Goal: Browse casually: Explore the website without a specific task or goal

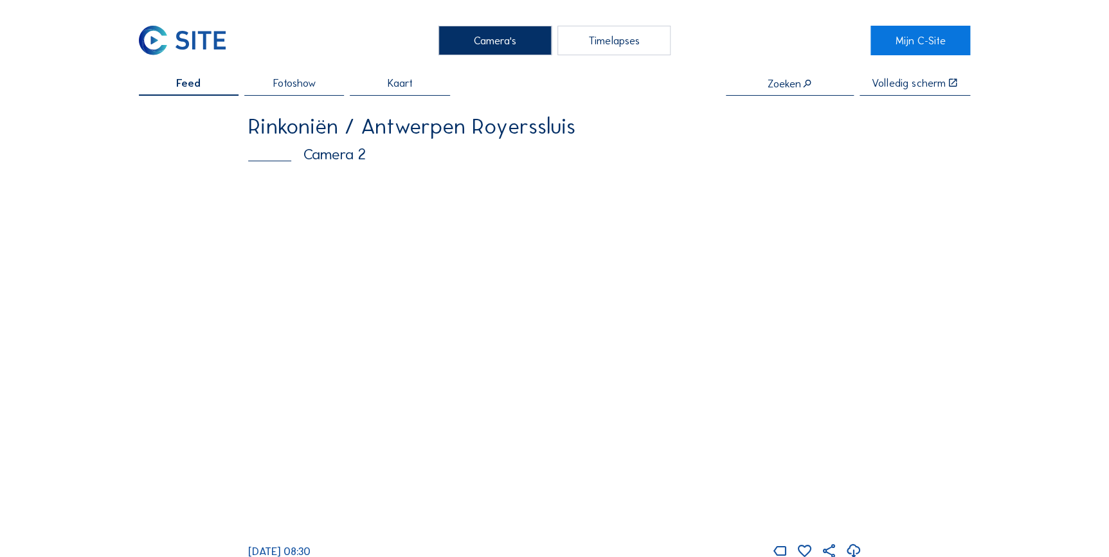
scroll to position [116, 0]
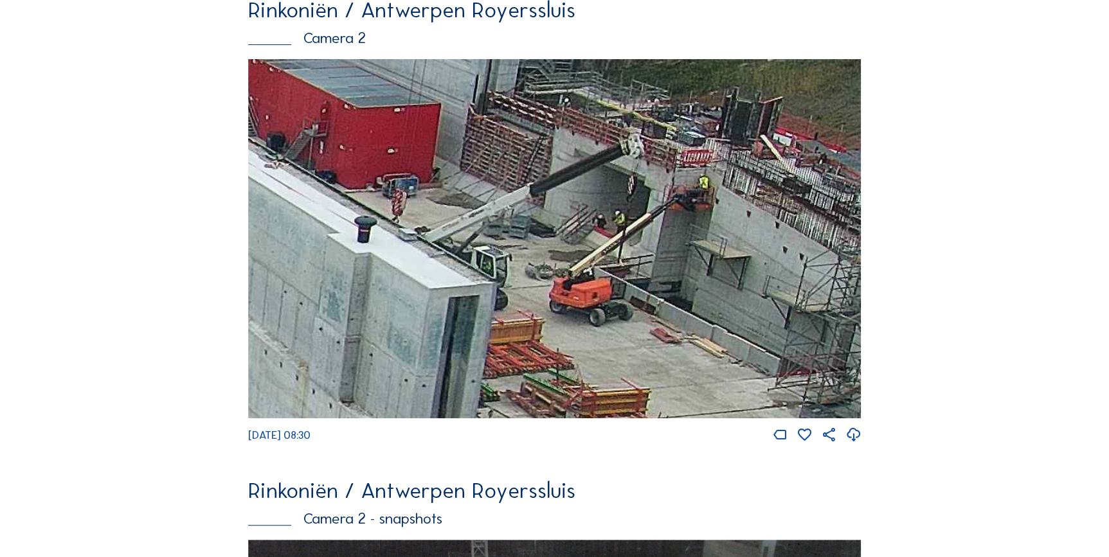
drag, startPoint x: 782, startPoint y: 153, endPoint x: 505, endPoint y: 186, distance: 279.1
click at [505, 188] on img at bounding box center [554, 238] width 613 height 359
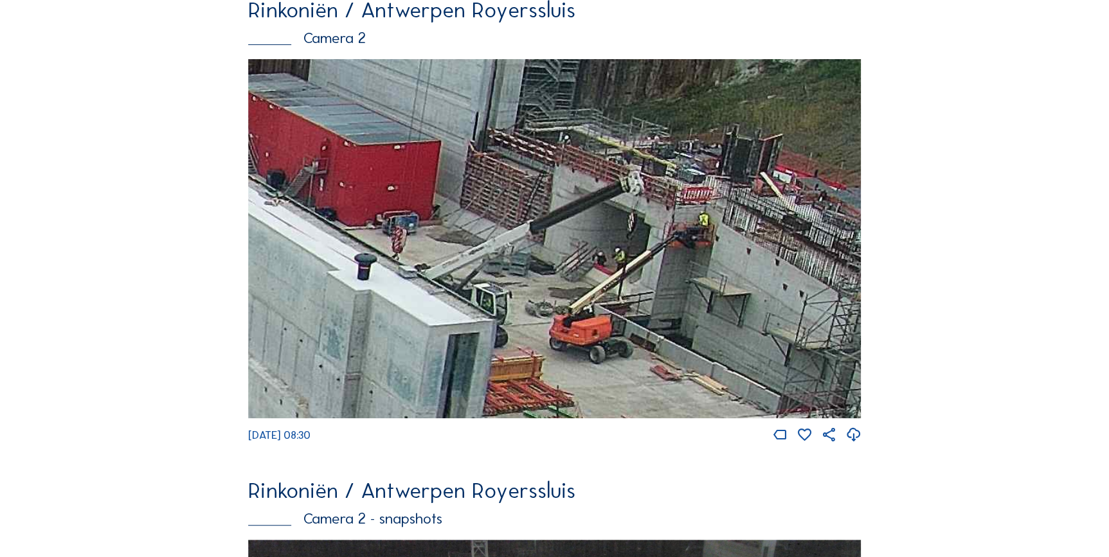
click at [581, 145] on img at bounding box center [554, 238] width 613 height 359
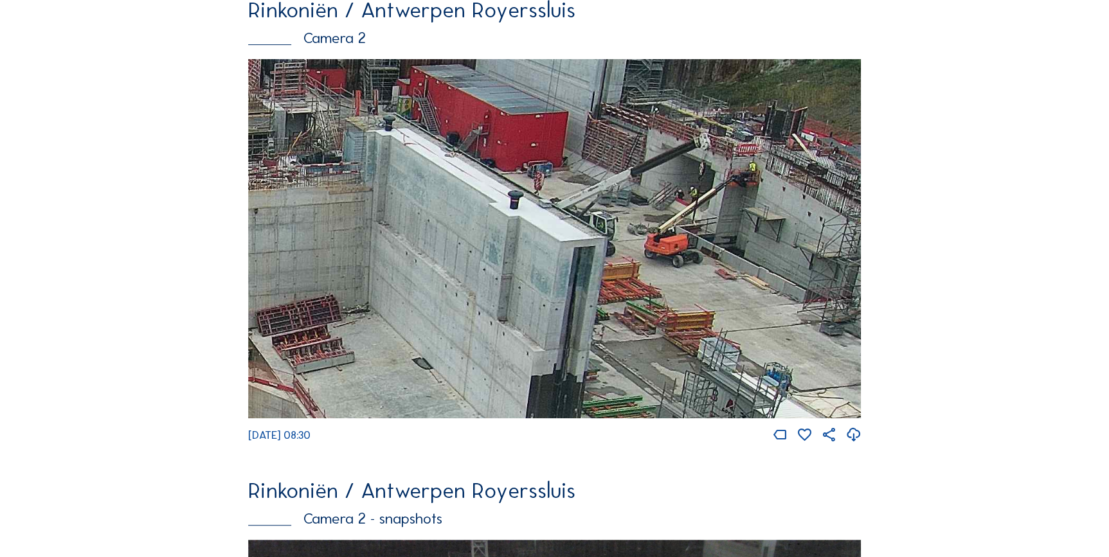
drag, startPoint x: 723, startPoint y: 194, endPoint x: 617, endPoint y: 161, distance: 111.5
click at [617, 161] on img at bounding box center [554, 238] width 613 height 359
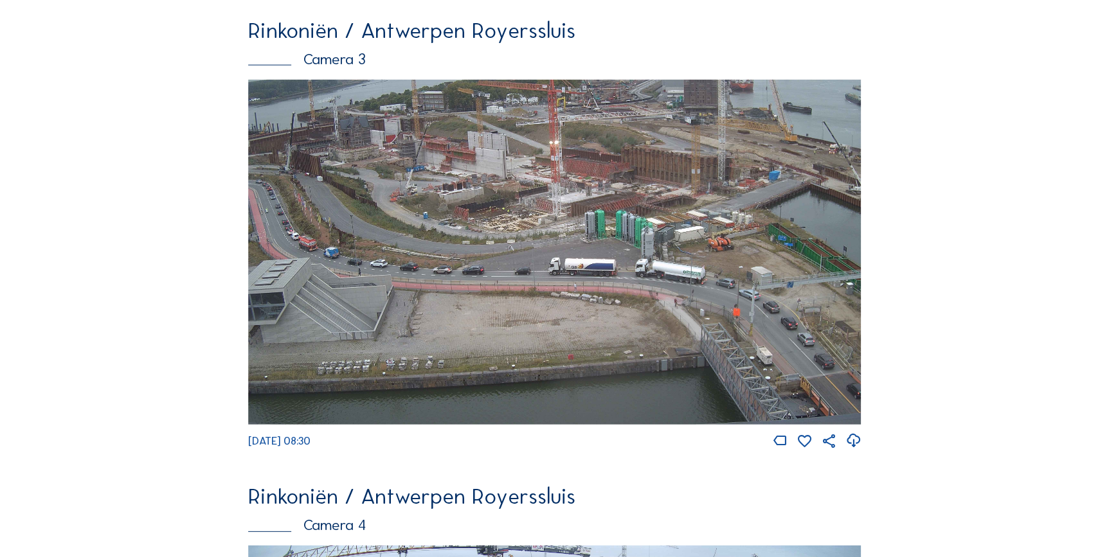
scroll to position [1524, 0]
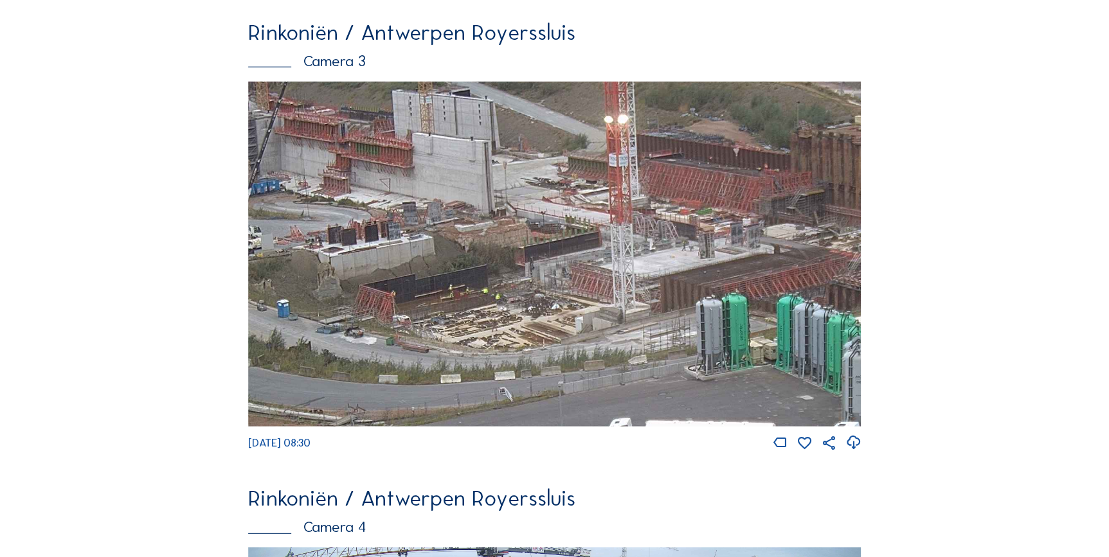
drag, startPoint x: 546, startPoint y: 218, endPoint x: 673, endPoint y: 257, distance: 132.6
click at [673, 257] on img at bounding box center [554, 254] width 613 height 345
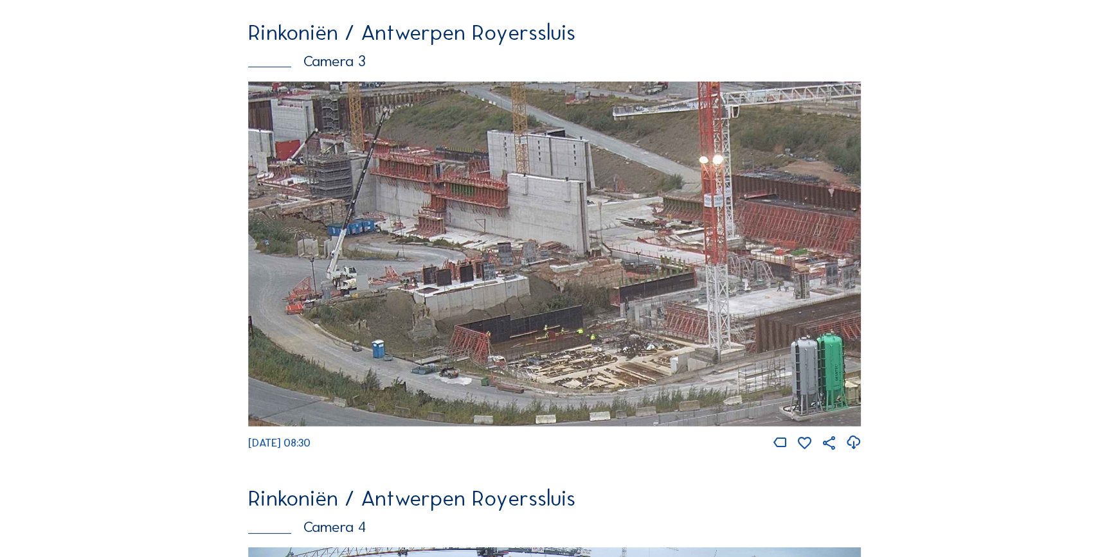
drag, startPoint x: 491, startPoint y: 266, endPoint x: 569, endPoint y: 321, distance: 96.0
click at [569, 321] on img at bounding box center [554, 254] width 613 height 345
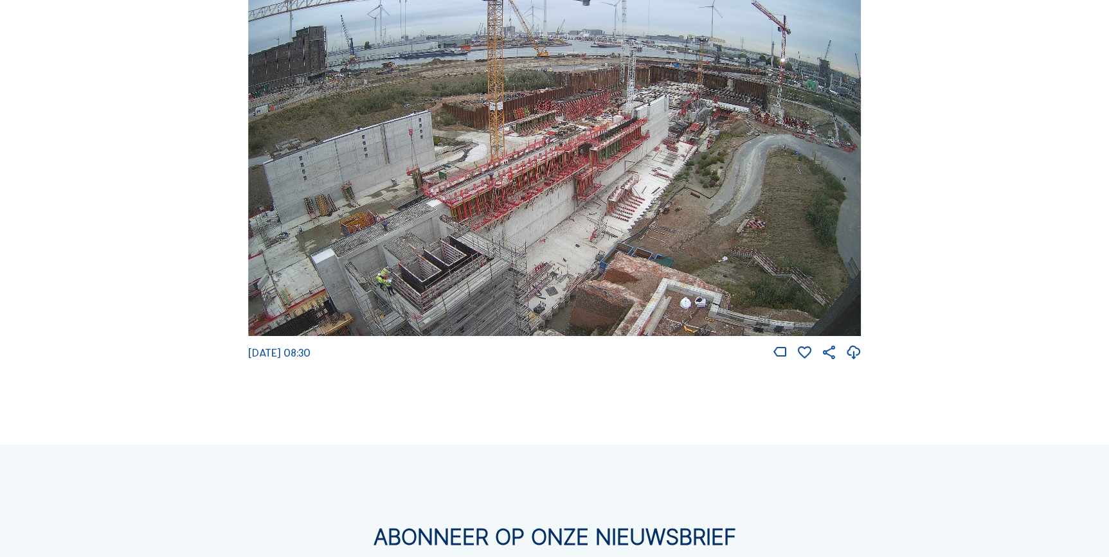
scroll to position [2108, 0]
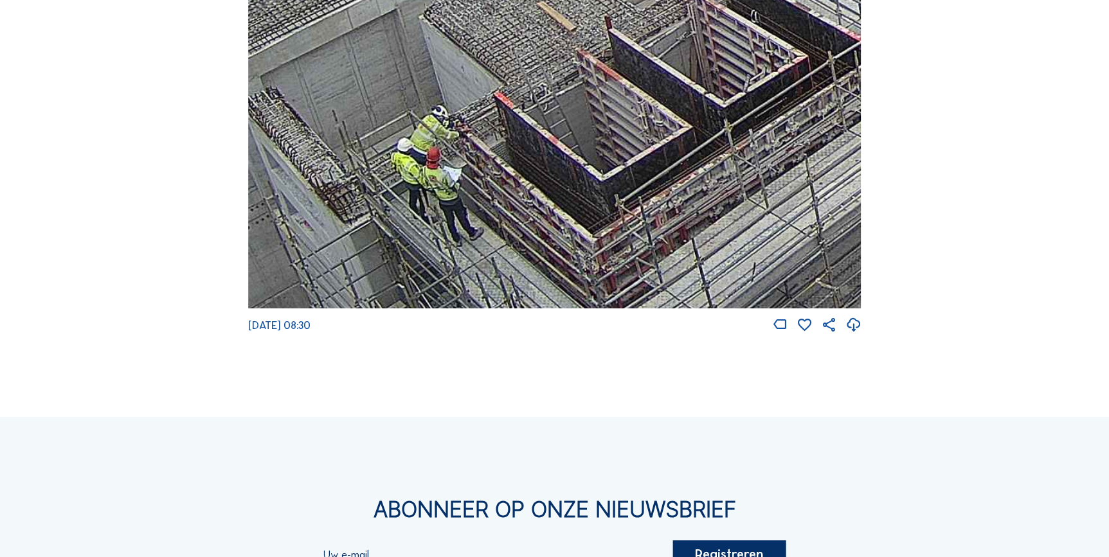
drag, startPoint x: 386, startPoint y: 250, endPoint x: 393, endPoint y: 179, distance: 71.0
click at [394, 180] on img at bounding box center [554, 135] width 613 height 345
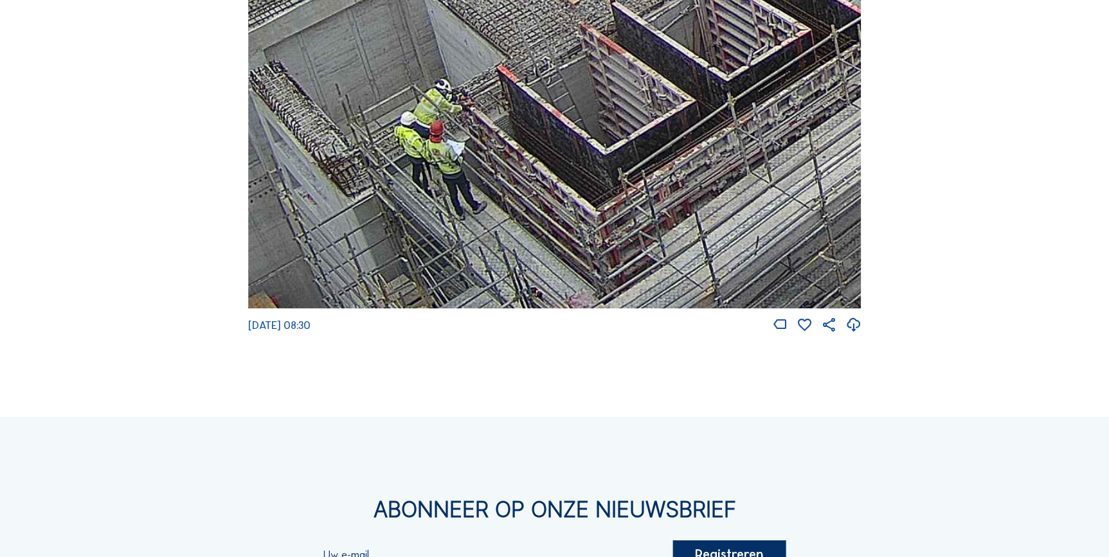
drag, startPoint x: 406, startPoint y: 180, endPoint x: 409, endPoint y: 168, distance: 11.9
click at [406, 172] on img at bounding box center [554, 135] width 613 height 345
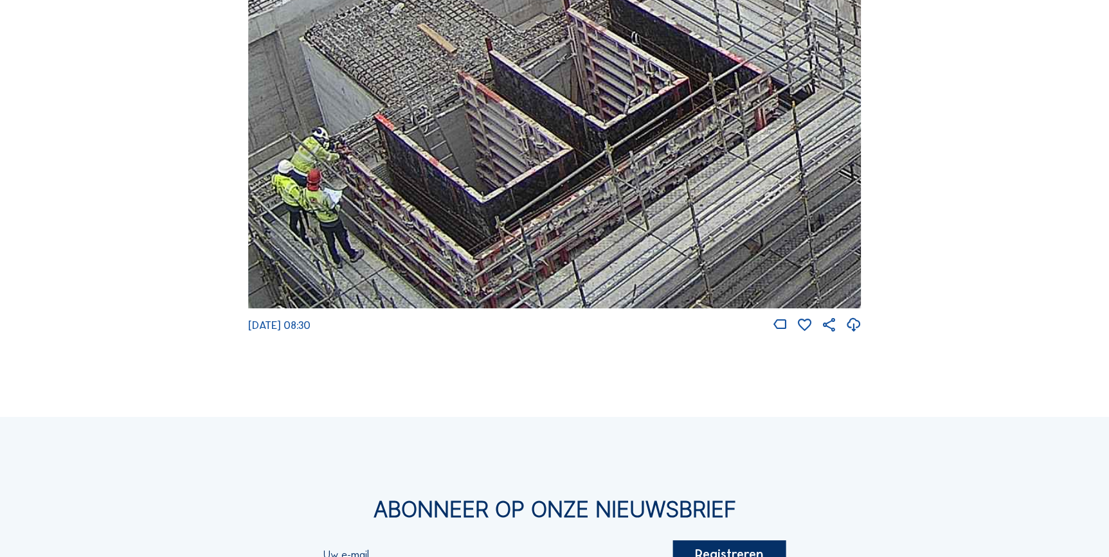
drag, startPoint x: 611, startPoint y: 159, endPoint x: 489, endPoint y: 207, distance: 131.7
click at [489, 209] on img at bounding box center [554, 135] width 613 height 345
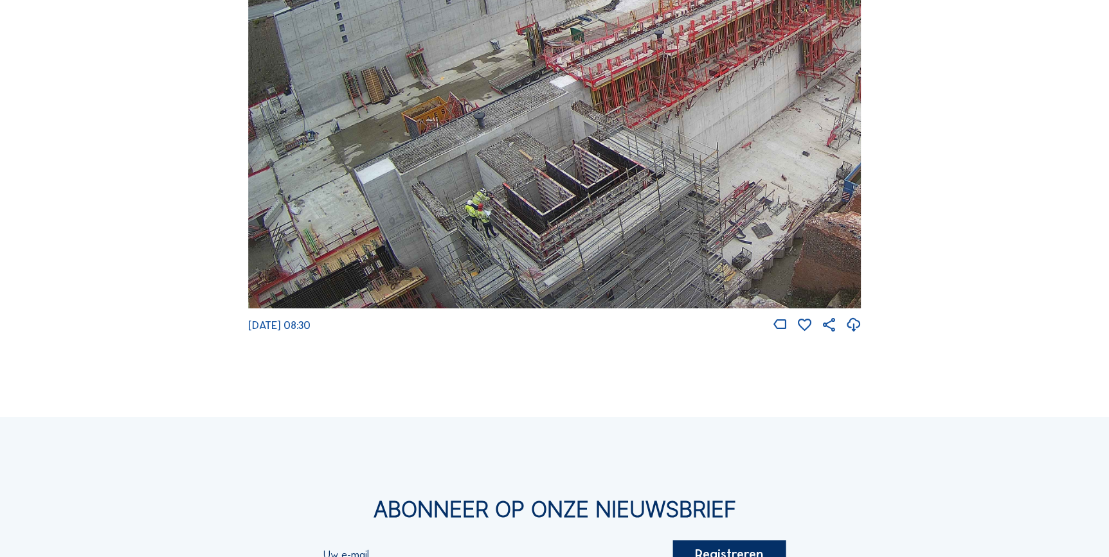
drag, startPoint x: 313, startPoint y: 260, endPoint x: 486, endPoint y: 149, distance: 205.6
click at [486, 149] on img at bounding box center [554, 135] width 613 height 345
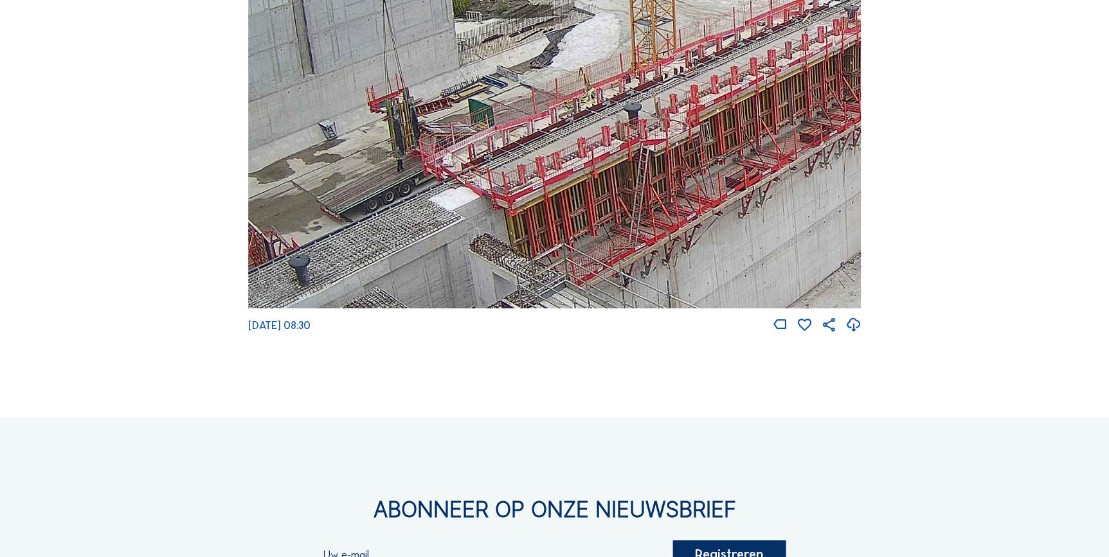
drag, startPoint x: 572, startPoint y: 124, endPoint x: 449, endPoint y: 199, distance: 143.7
click at [449, 199] on img at bounding box center [554, 135] width 613 height 345
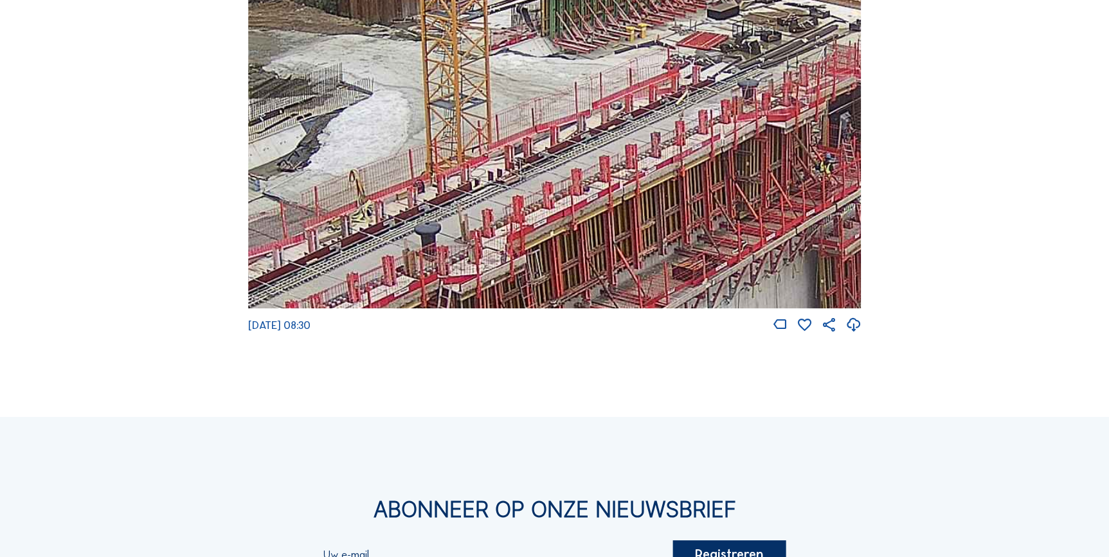
drag, startPoint x: 559, startPoint y: 152, endPoint x: 312, endPoint y: 280, distance: 277.8
click at [312, 280] on img at bounding box center [554, 135] width 613 height 345
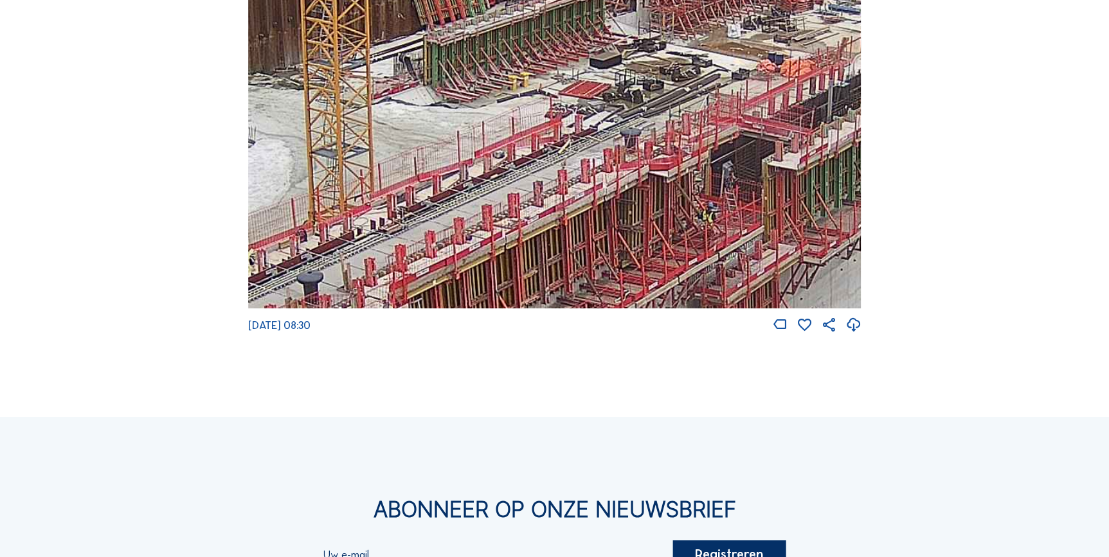
drag, startPoint x: 557, startPoint y: 149, endPoint x: 452, endPoint y: 189, distance: 112.3
click at [452, 189] on img at bounding box center [554, 135] width 613 height 345
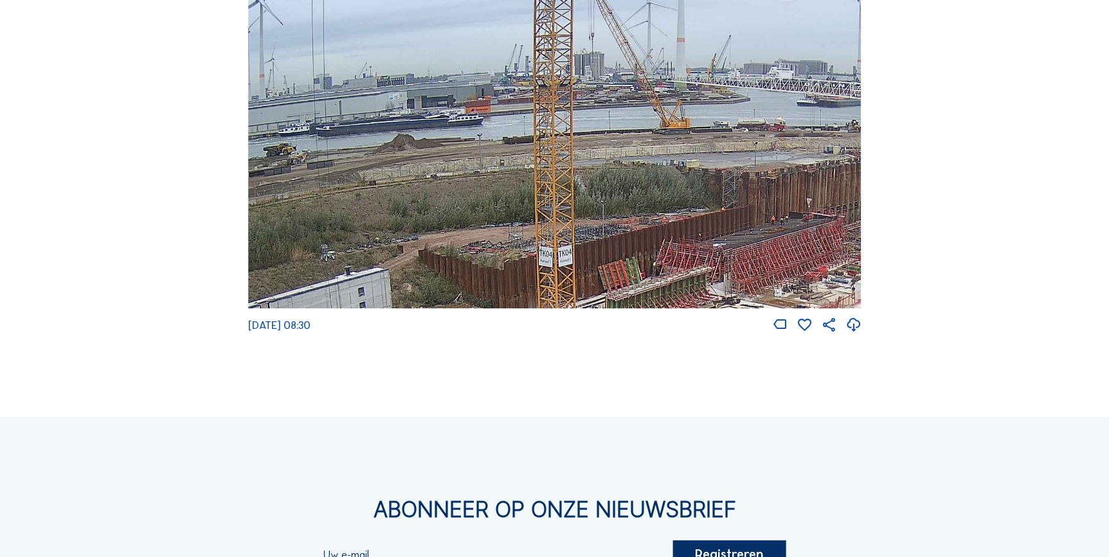
drag, startPoint x: 509, startPoint y: 91, endPoint x: 617, endPoint y: -17, distance: 152.3
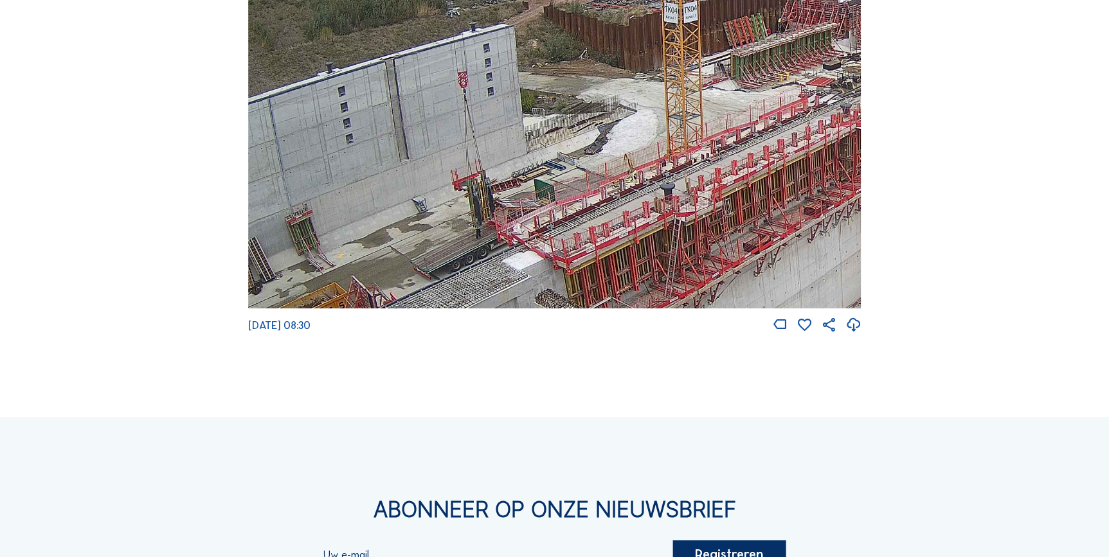
drag, startPoint x: 563, startPoint y: 119, endPoint x: 606, endPoint y: 61, distance: 72.1
click at [604, 62] on img at bounding box center [554, 135] width 613 height 345
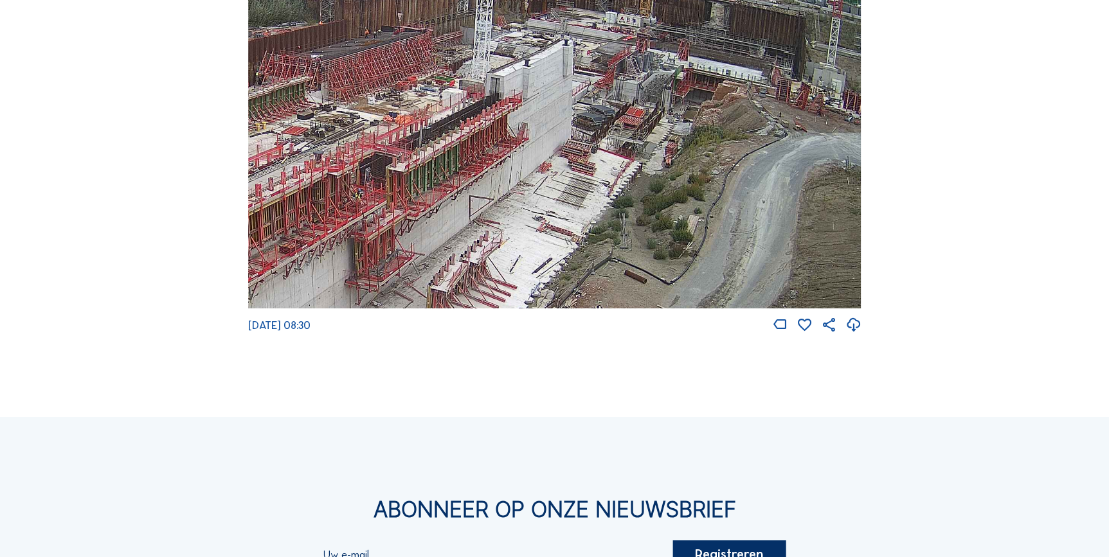
drag, startPoint x: 656, startPoint y: 135, endPoint x: 447, endPoint y: 170, distance: 212.5
click at [447, 170] on img at bounding box center [554, 135] width 613 height 345
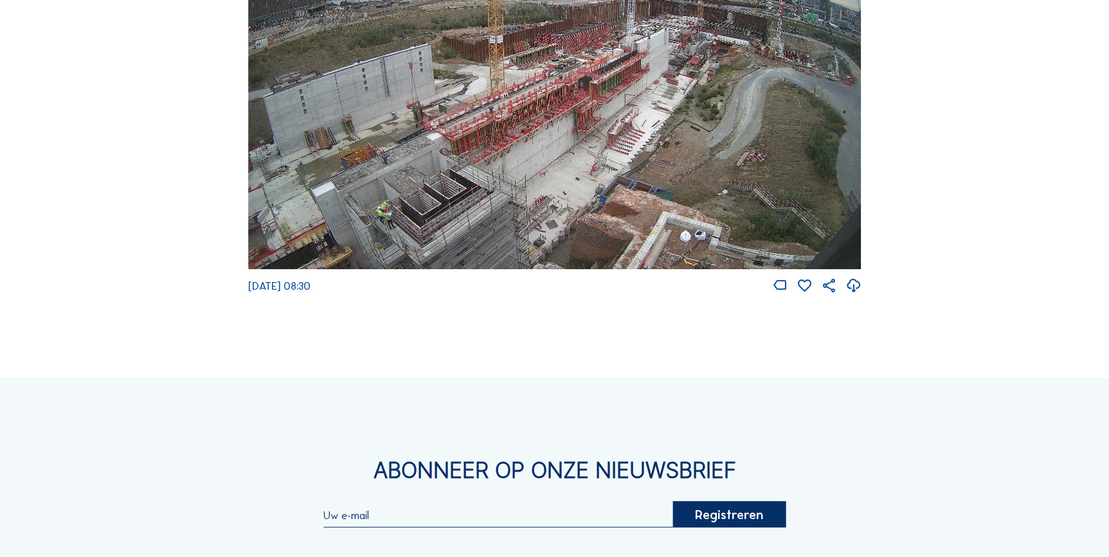
scroll to position [2166, 0]
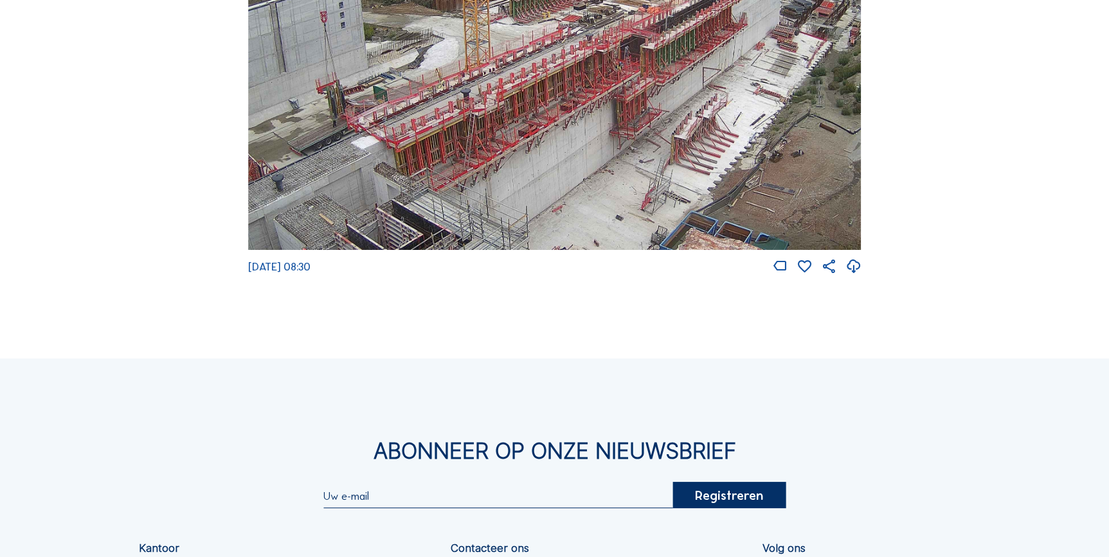
drag, startPoint x: 636, startPoint y: 89, endPoint x: 586, endPoint y: 188, distance: 110.1
click at [586, 188] on img at bounding box center [554, 77] width 613 height 345
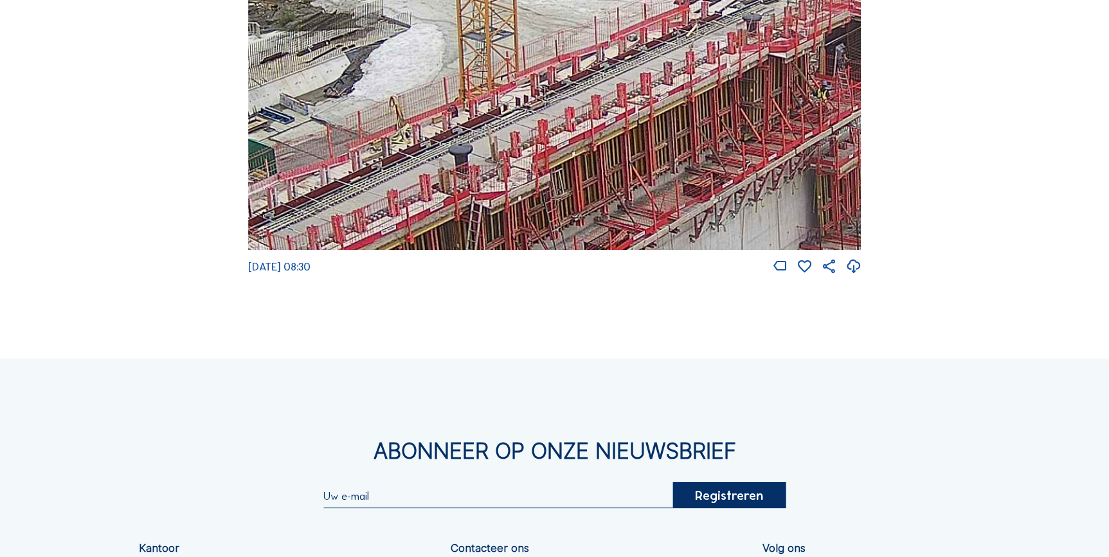
drag, startPoint x: 502, startPoint y: 142, endPoint x: 539, endPoint y: 143, distance: 36.6
click at [539, 143] on img at bounding box center [554, 77] width 613 height 345
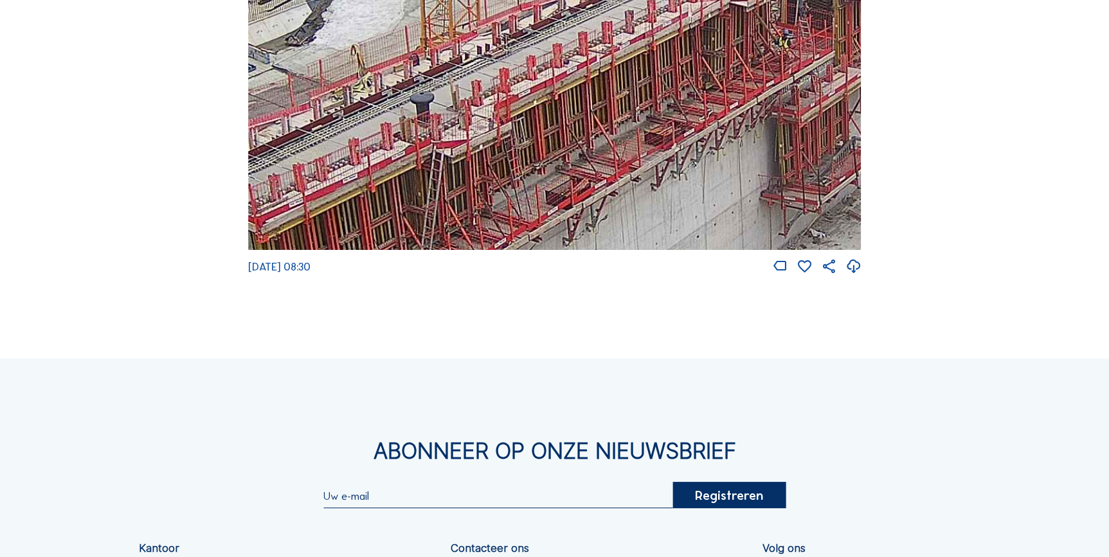
drag, startPoint x: 604, startPoint y: 144, endPoint x: 584, endPoint y: 75, distance: 72.1
click at [584, 75] on img at bounding box center [554, 77] width 613 height 345
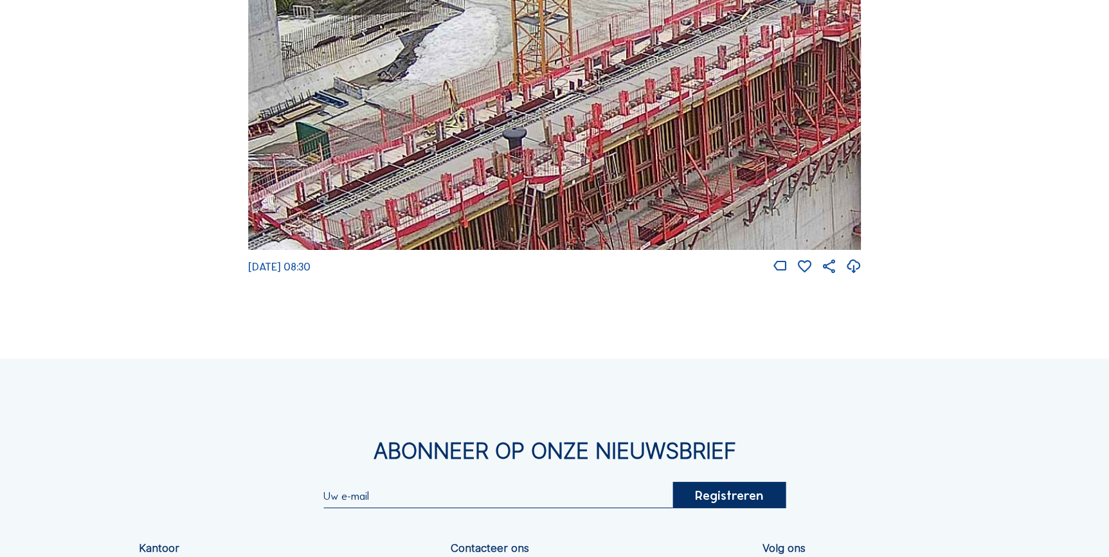
drag, startPoint x: 494, startPoint y: 128, endPoint x: 567, endPoint y: 181, distance: 90.1
click at [567, 181] on img at bounding box center [554, 77] width 613 height 345
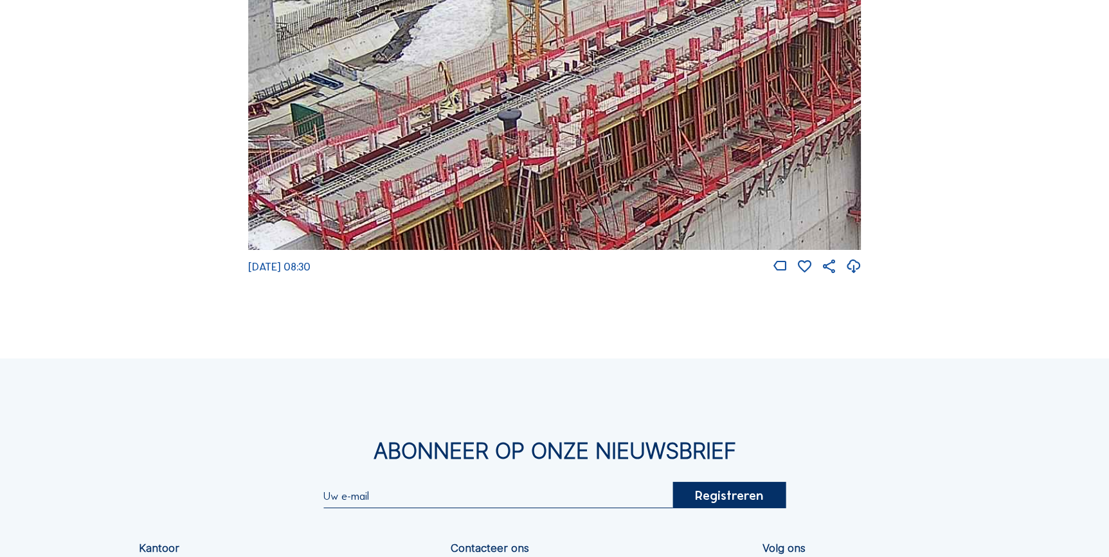
drag, startPoint x: 545, startPoint y: 160, endPoint x: 537, endPoint y: 118, distance: 43.1
click at [536, 125] on img at bounding box center [554, 77] width 613 height 345
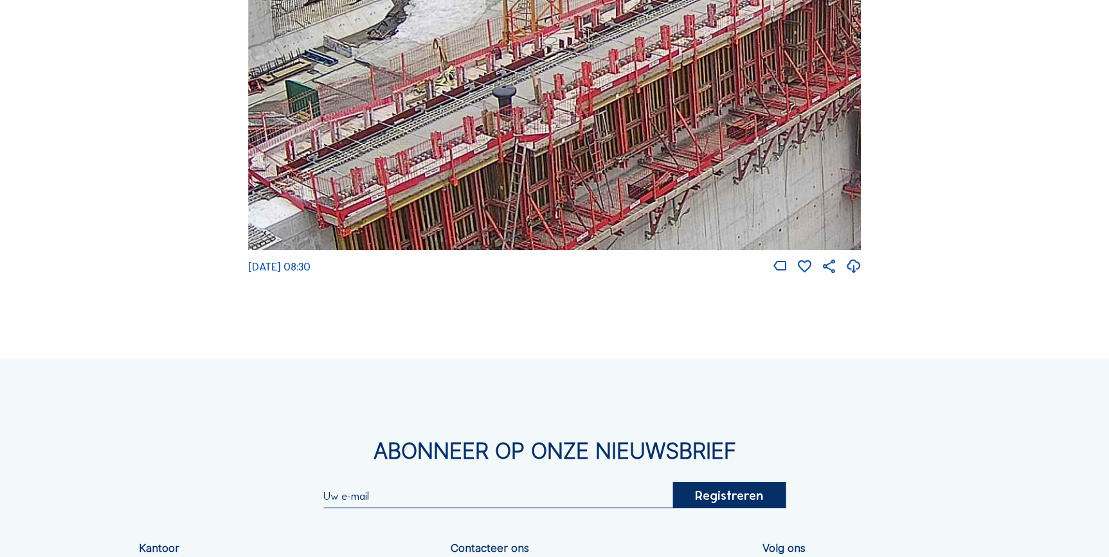
drag, startPoint x: 551, startPoint y: 192, endPoint x: 549, endPoint y: 142, distance: 50.2
click at [550, 156] on img at bounding box center [554, 77] width 613 height 345
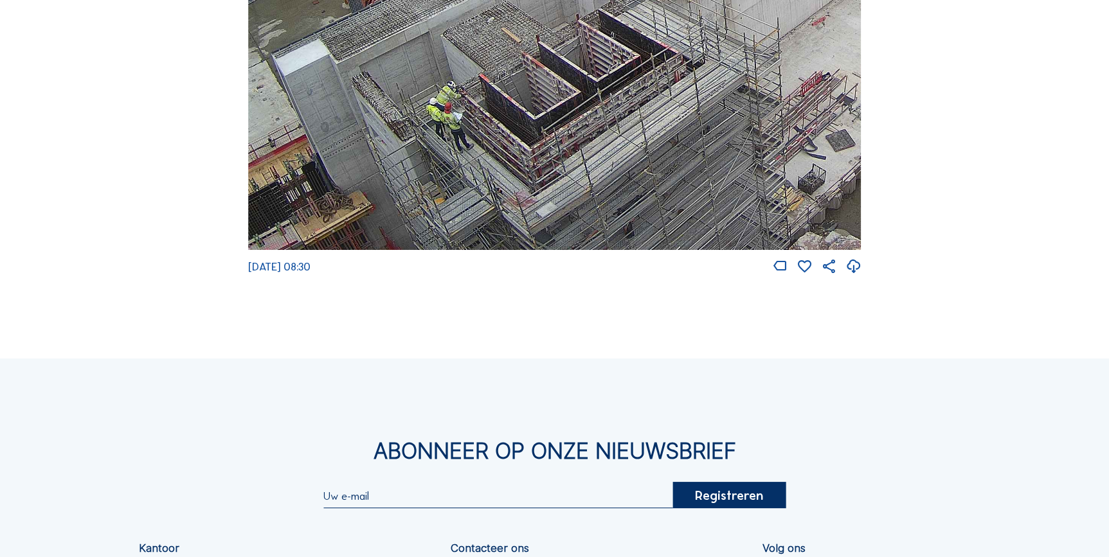
drag, startPoint x: 435, startPoint y: 204, endPoint x: 546, endPoint y: 64, distance: 178.9
click at [546, 64] on img at bounding box center [554, 77] width 613 height 345
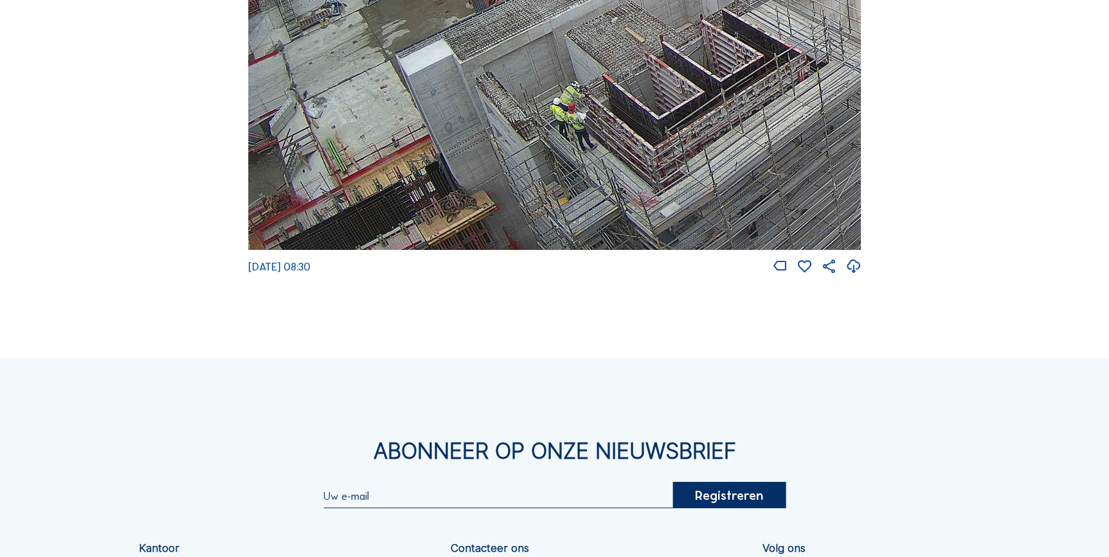
drag, startPoint x: 520, startPoint y: 158, endPoint x: 656, endPoint y: 105, distance: 145.9
click at [658, 104] on img at bounding box center [554, 77] width 613 height 345
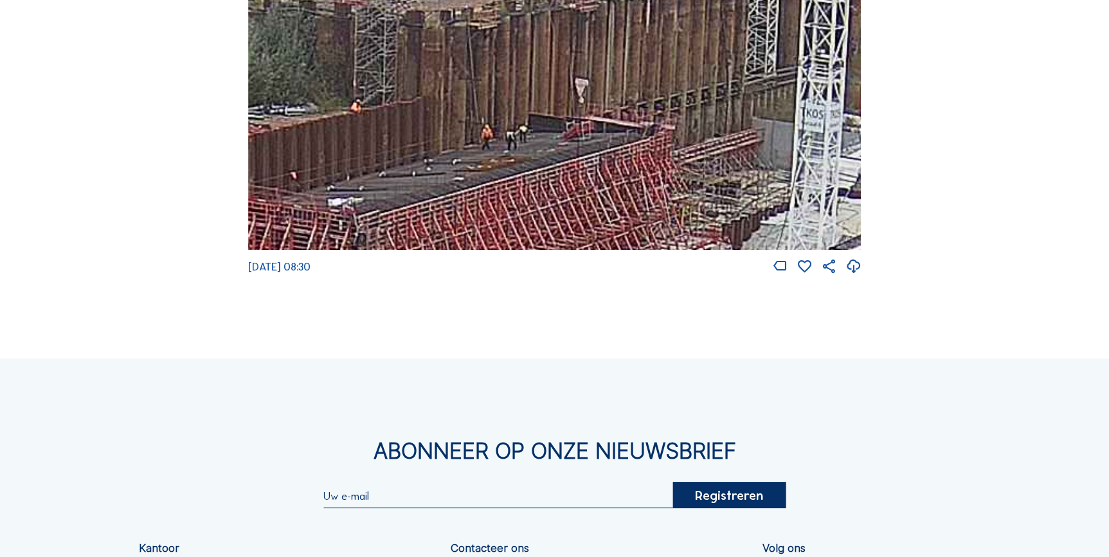
drag, startPoint x: 572, startPoint y: 30, endPoint x: 430, endPoint y: 221, distance: 238.0
click at [430, 221] on img at bounding box center [554, 77] width 613 height 345
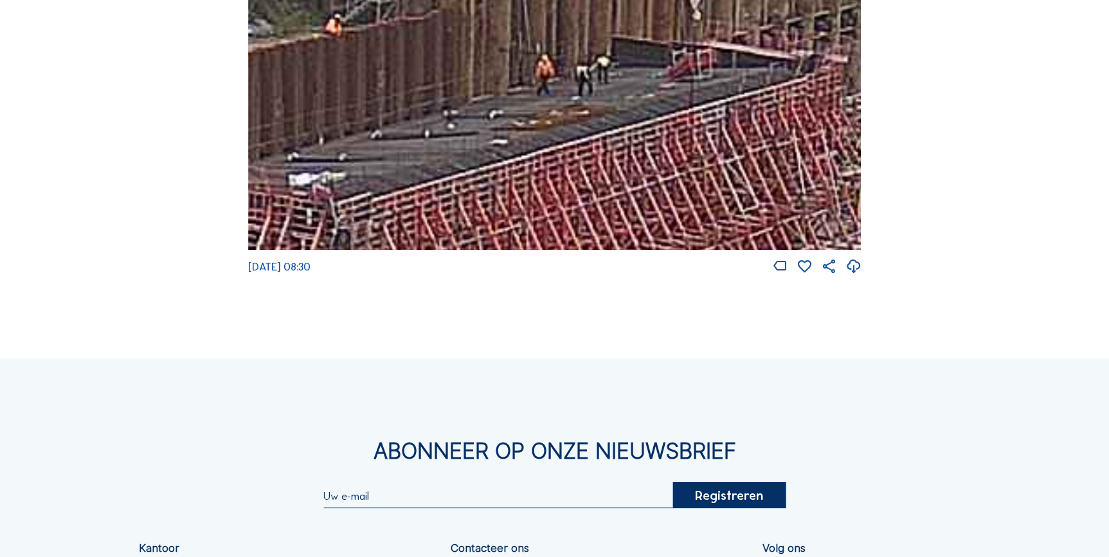
drag, startPoint x: 500, startPoint y: 171, endPoint x: 584, endPoint y: 78, distance: 125.1
click at [590, 73] on img at bounding box center [554, 77] width 613 height 345
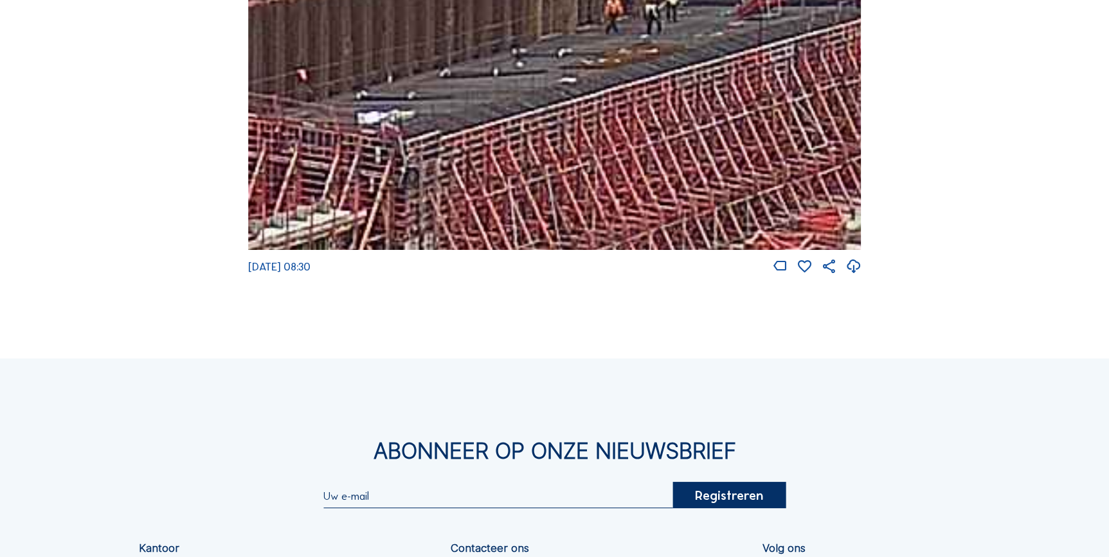
drag, startPoint x: 521, startPoint y: 132, endPoint x: 577, endPoint y: 92, distance: 68.5
click at [577, 92] on img at bounding box center [554, 77] width 613 height 345
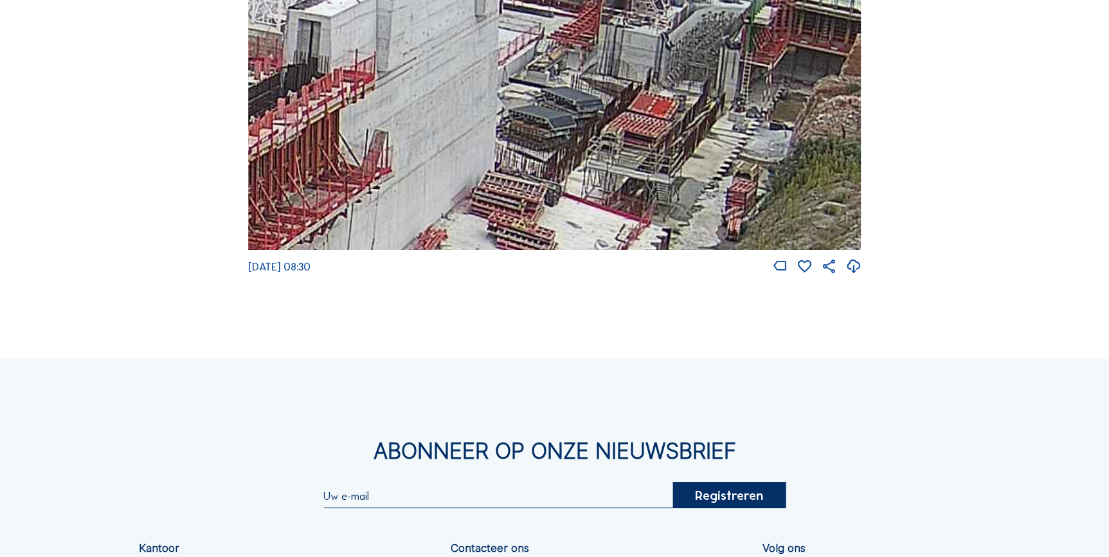
drag, startPoint x: 777, startPoint y: 195, endPoint x: 651, endPoint y: 195, distance: 126.6
click at [652, 198] on img at bounding box center [554, 77] width 613 height 345
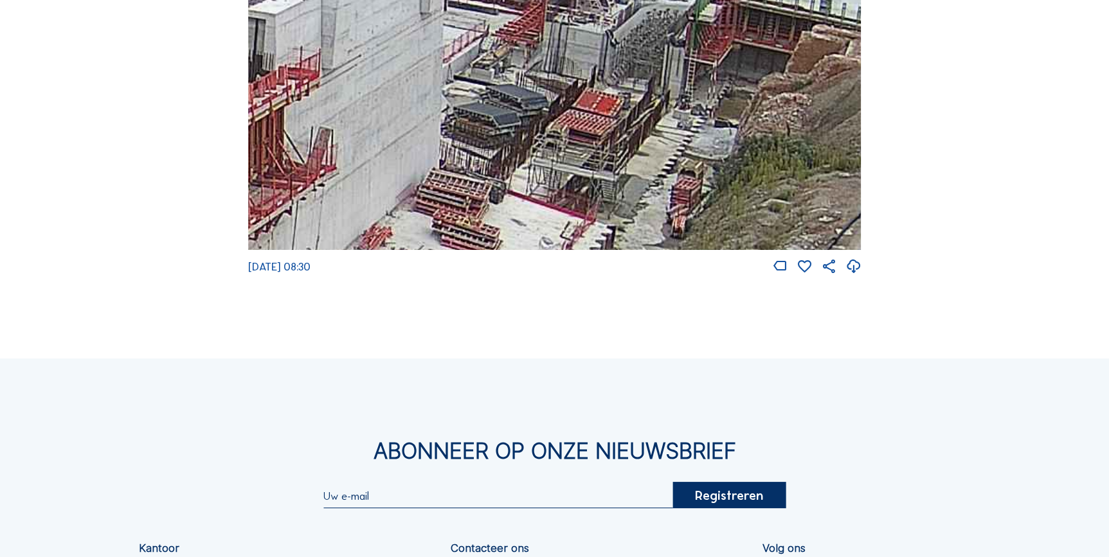
drag, startPoint x: 683, startPoint y: 184, endPoint x: 620, endPoint y: 174, distance: 63.8
click at [627, 183] on img at bounding box center [554, 77] width 613 height 345
